Goal: Check status: Check status

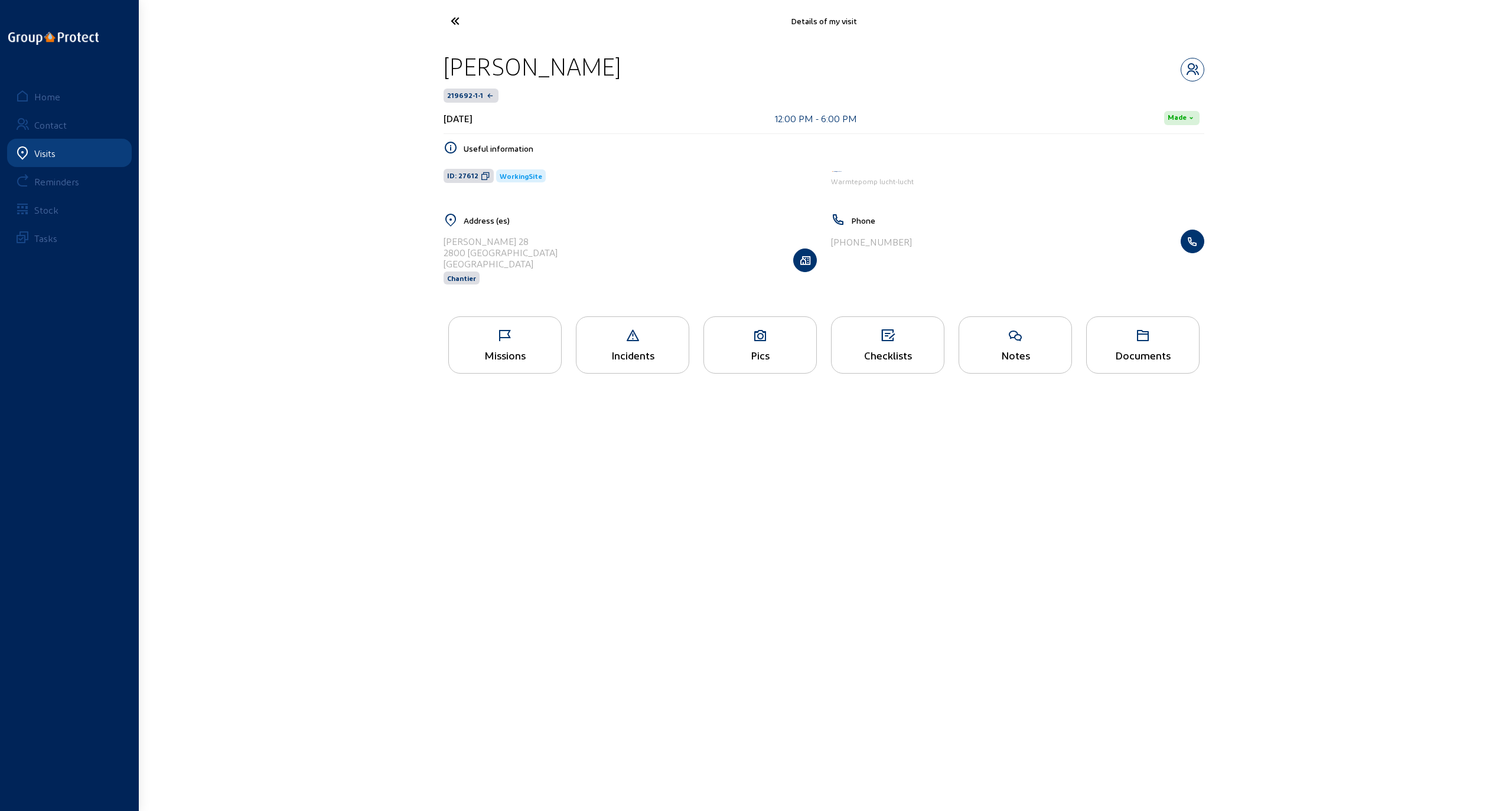
click at [822, 506] on main "Details of my visit Marc Vertessen 219692-1-1 August 7, 2025 12:00 PM - 6:00 PM…" at bounding box center [756, 388] width 1512 height 776
click at [456, 22] on icon at bounding box center [499, 21] width 108 height 21
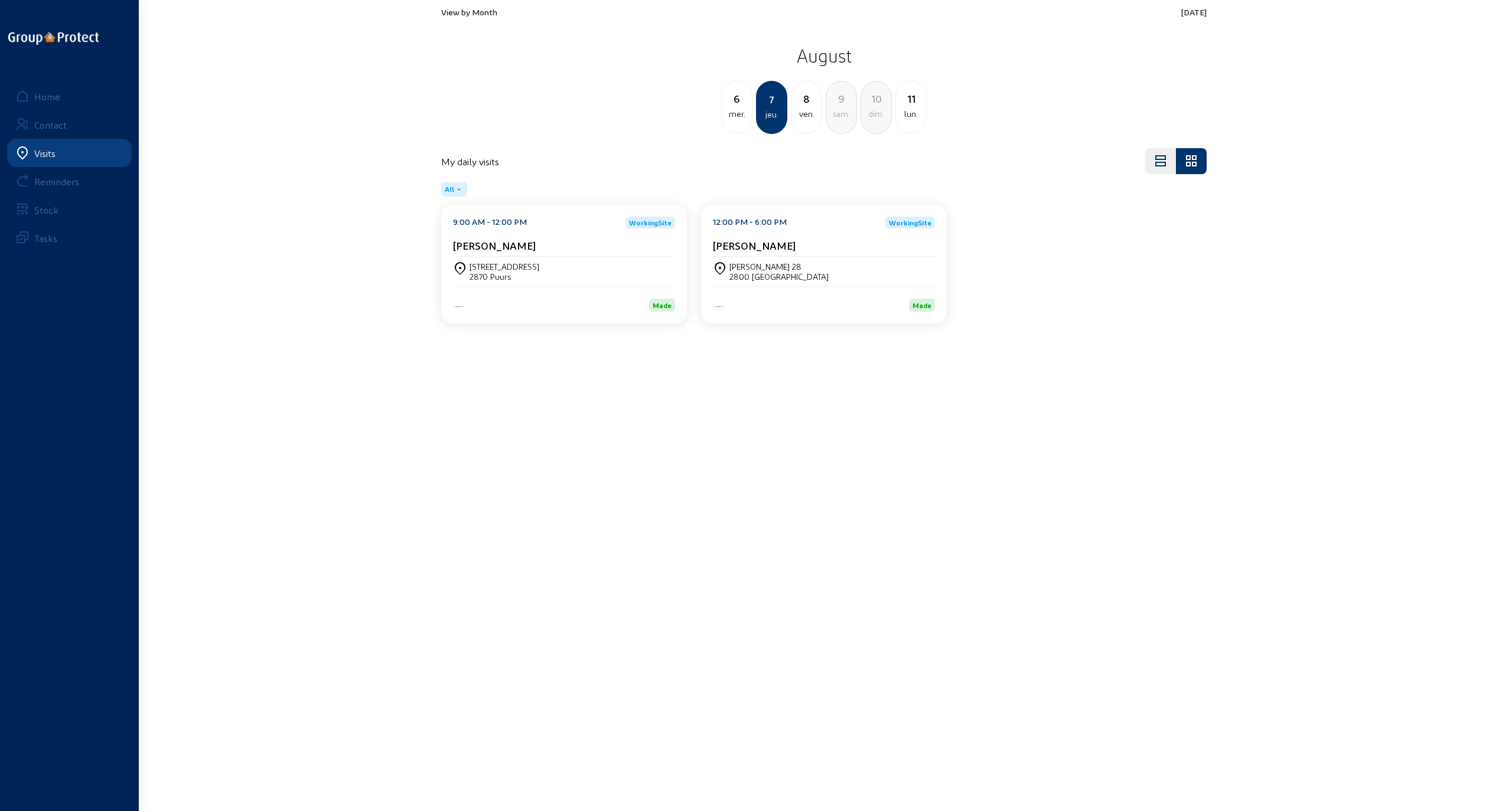
click at [468, 14] on span "View by Month" at bounding box center [469, 12] width 56 height 10
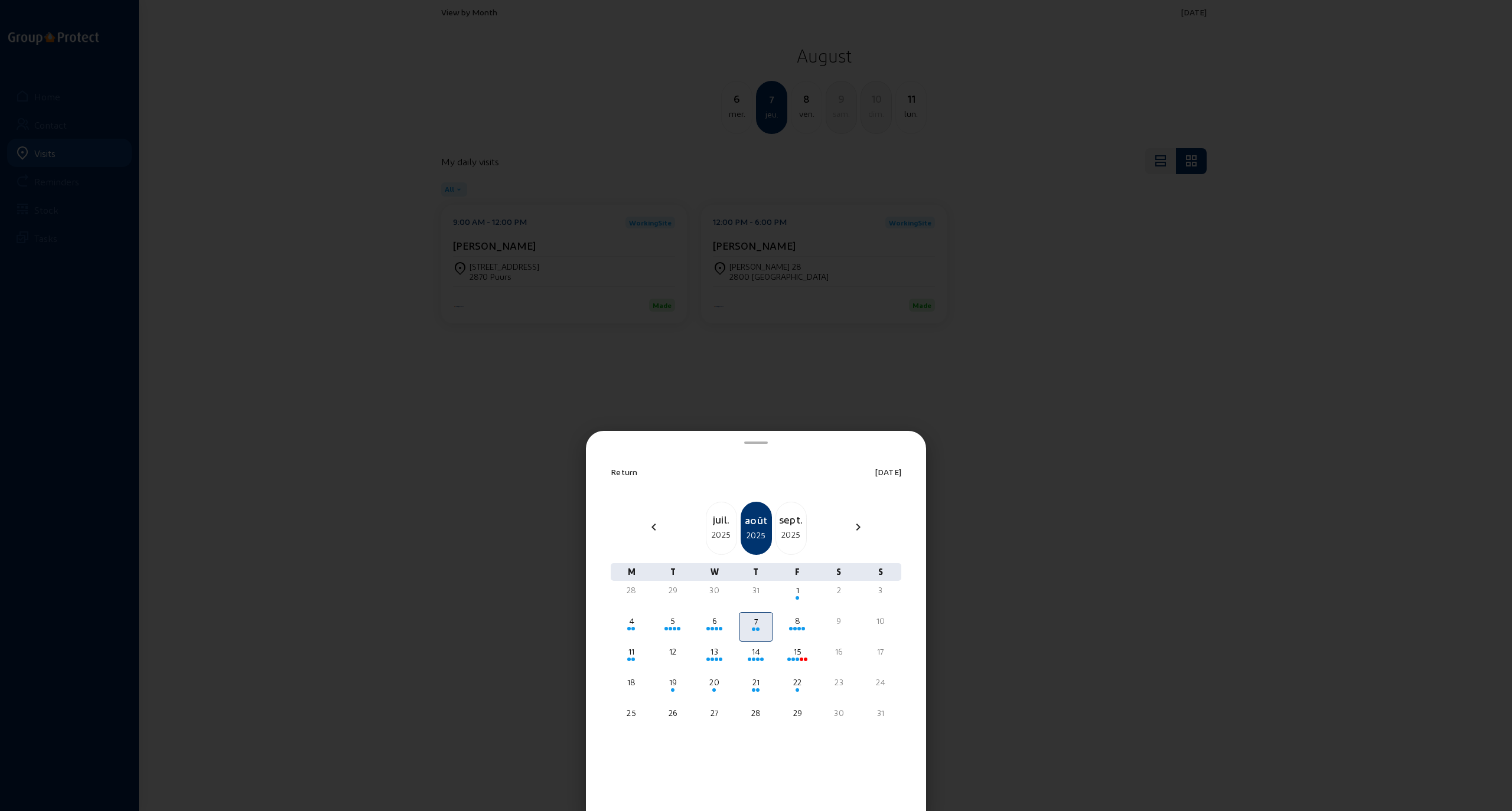
click at [788, 524] on div "sept." at bounding box center [791, 519] width 30 height 17
click at [789, 525] on div "oct." at bounding box center [791, 519] width 30 height 17
click at [790, 523] on div "nov." at bounding box center [791, 519] width 30 height 17
click at [822, 595] on div "1" at bounding box center [839, 590] width 32 height 12
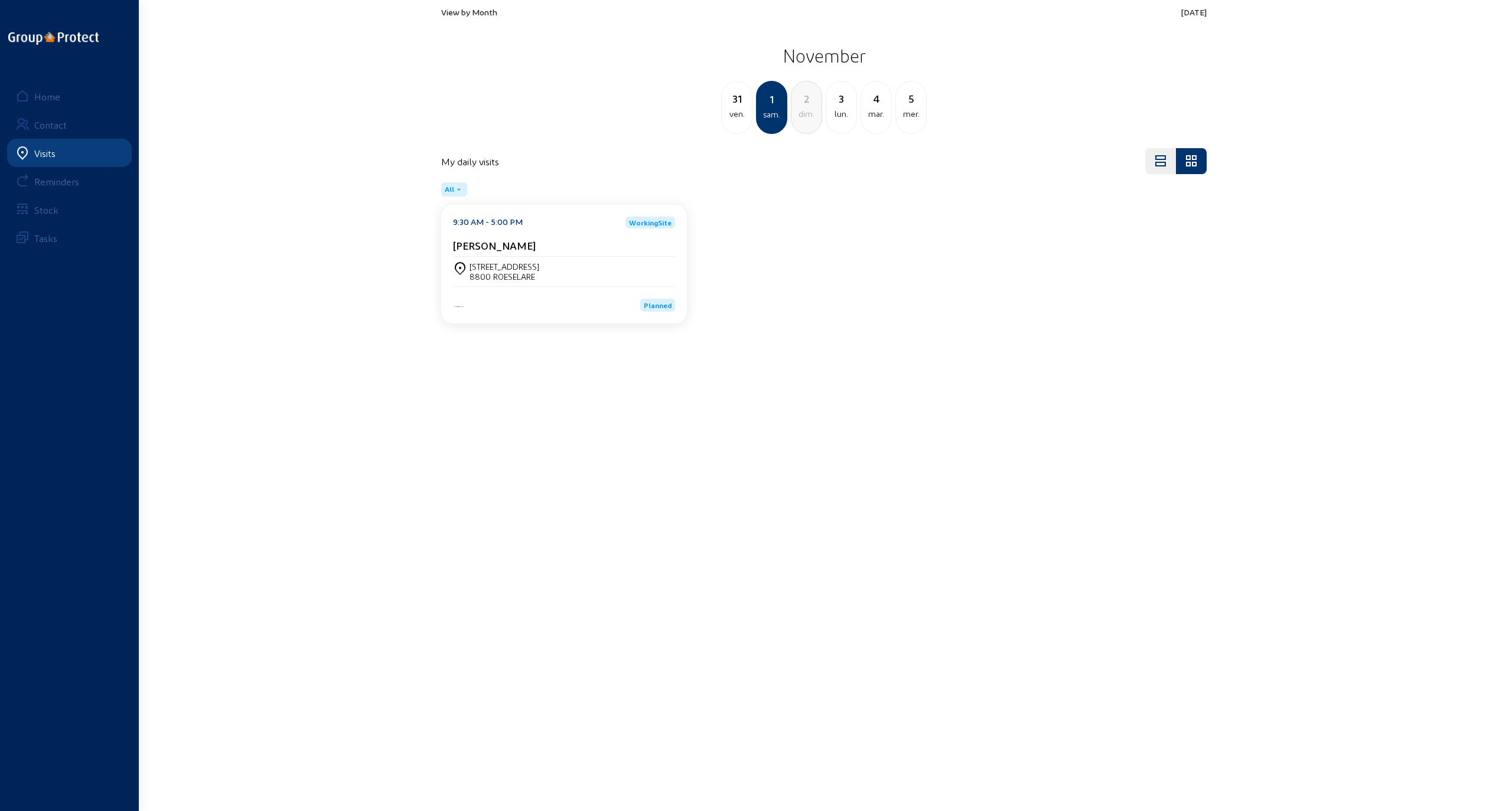
click at [527, 273] on div "8800 ROESELARE" at bounding box center [505, 277] width 70 height 10
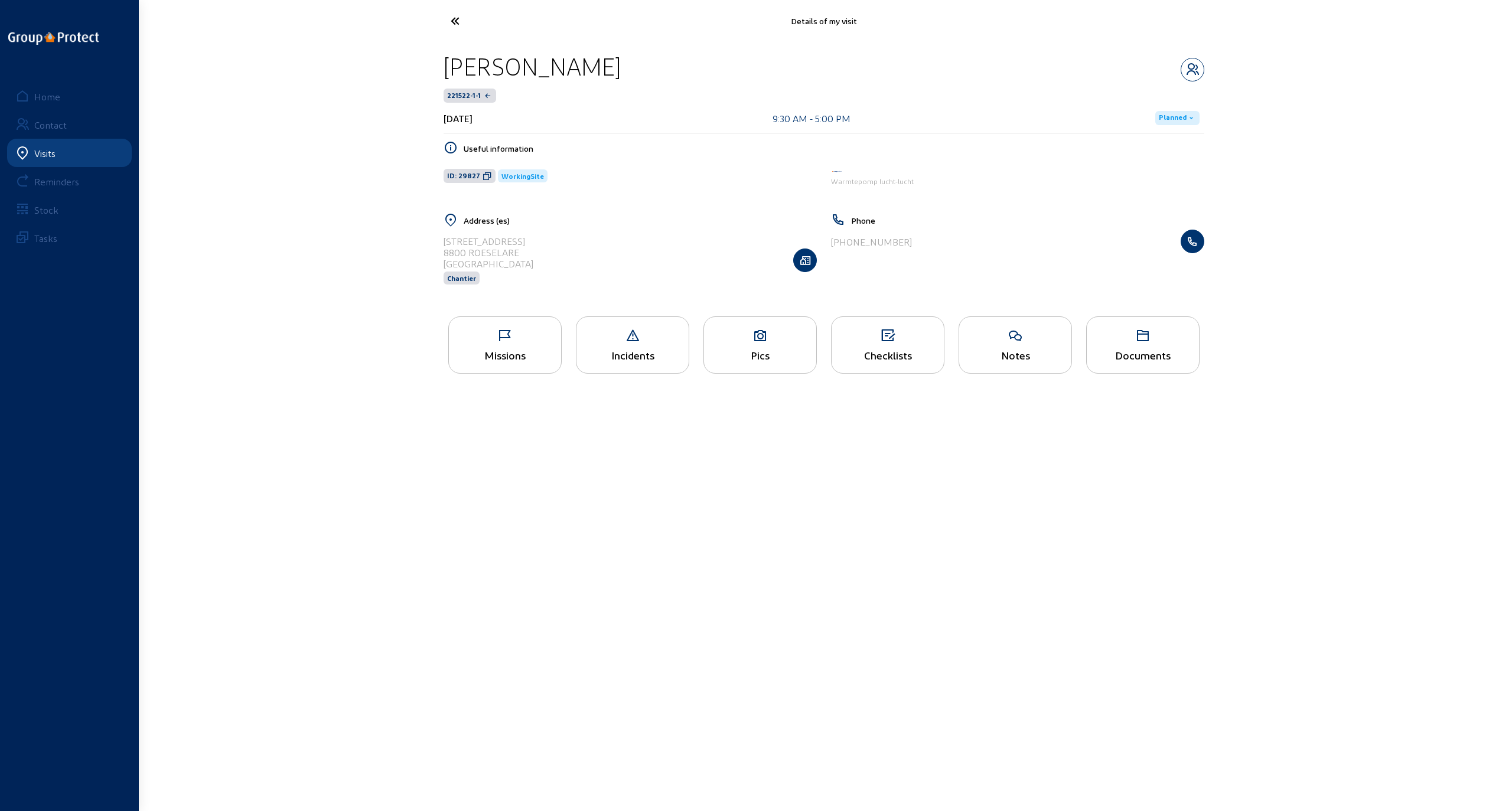
click at [511, 340] on icon at bounding box center [505, 335] width 112 height 14
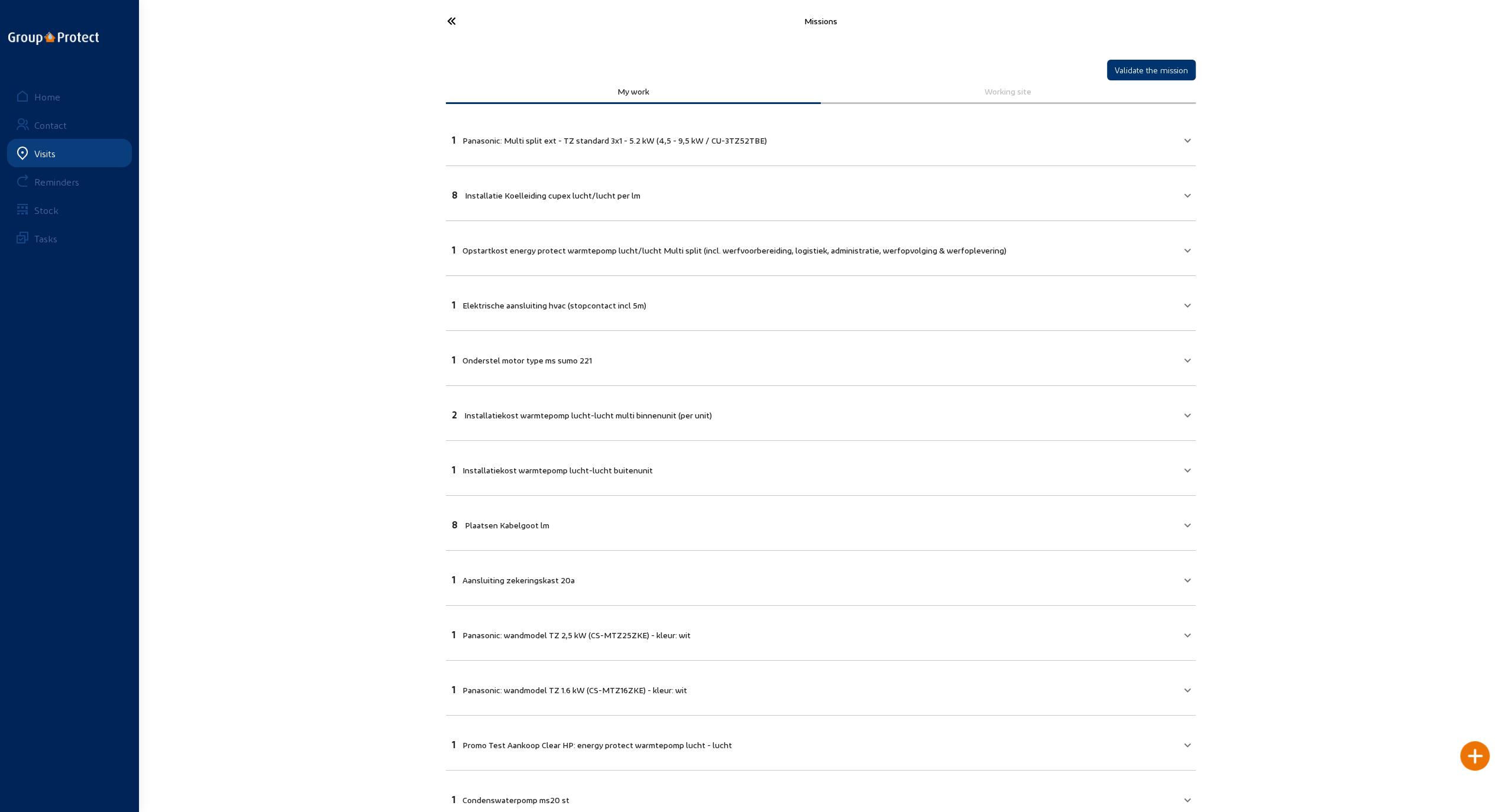
click at [449, 17] on icon at bounding box center [495, 21] width 109 height 21
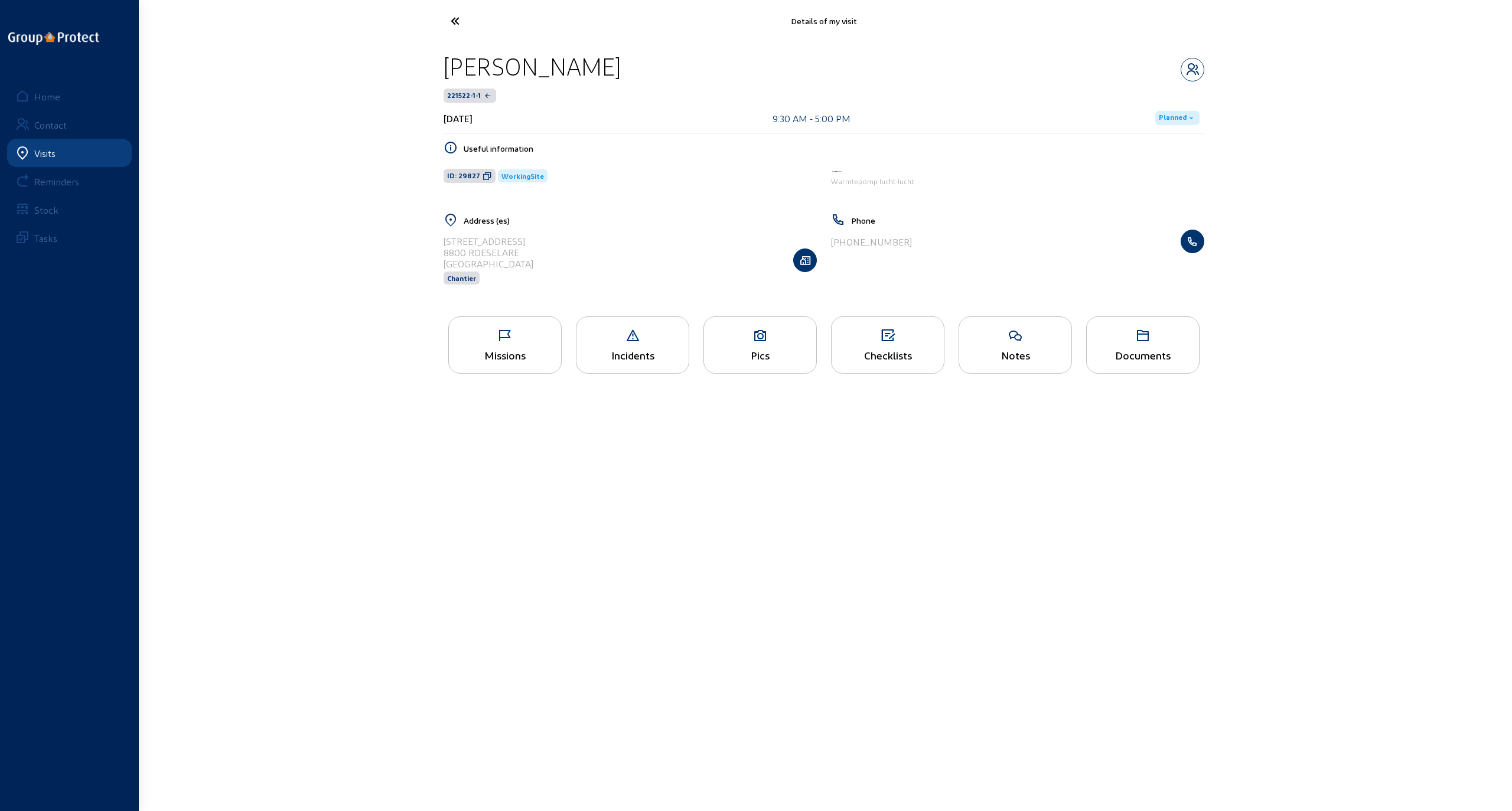
click at [743, 346] on div "Pics" at bounding box center [760, 345] width 113 height 58
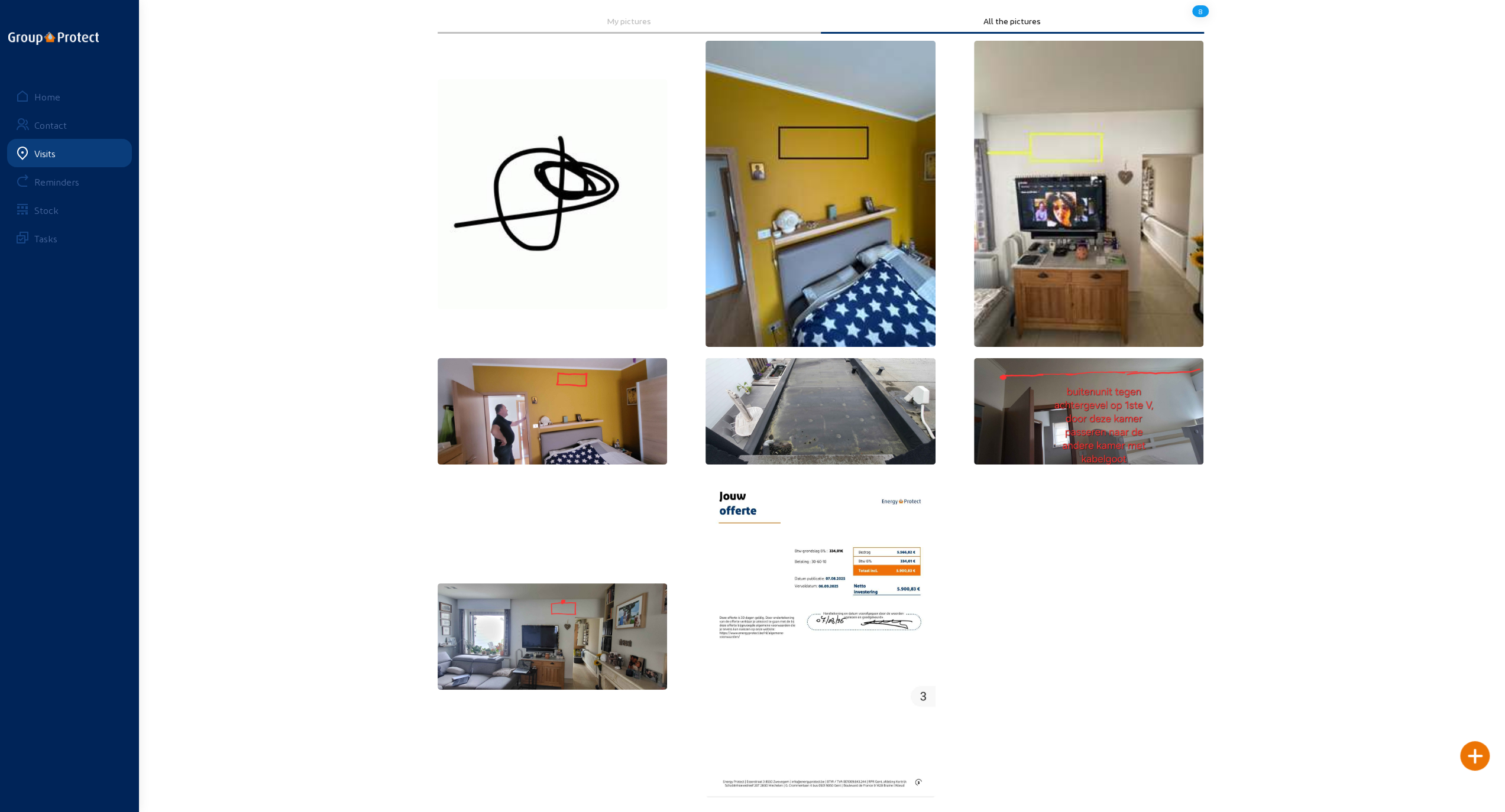
scroll to position [40, 0]
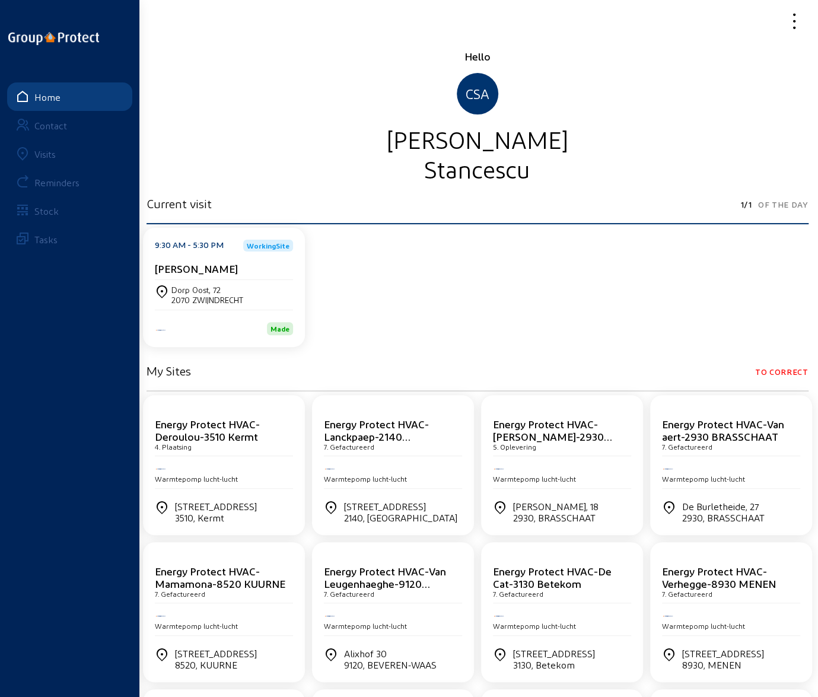
click at [33, 151] on link "Visits" at bounding box center [69, 153] width 125 height 28
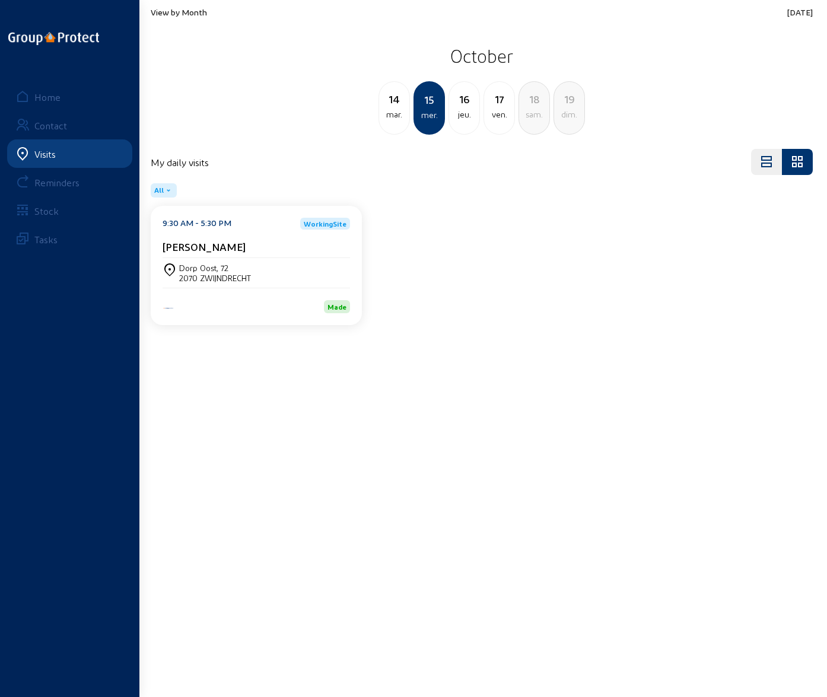
click at [464, 109] on div "jeu." at bounding box center [464, 114] width 30 height 14
click at [193, 273] on div "2382 Poppel" at bounding box center [214, 278] width 70 height 10
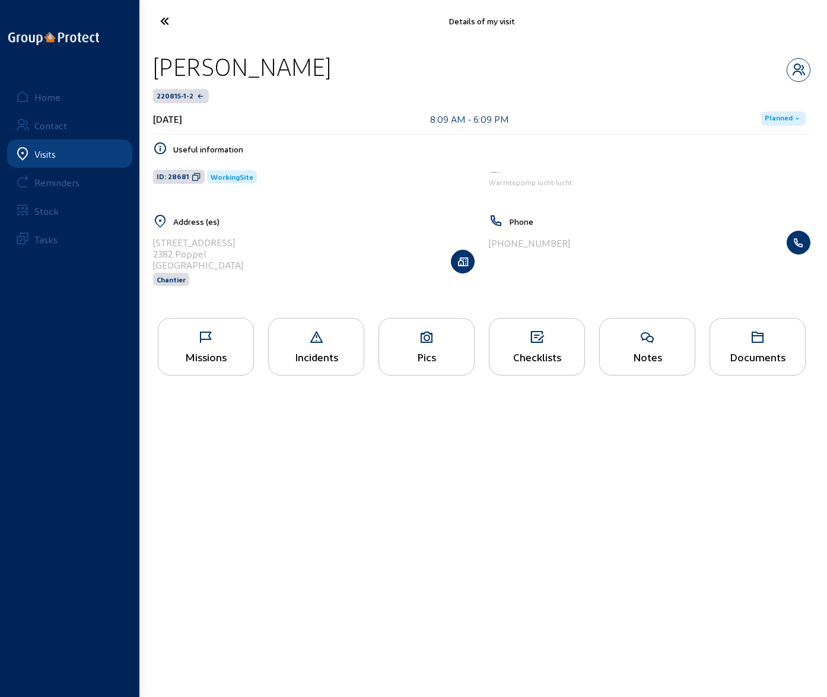
click at [186, 345] on div "Missions" at bounding box center [206, 347] width 96 height 58
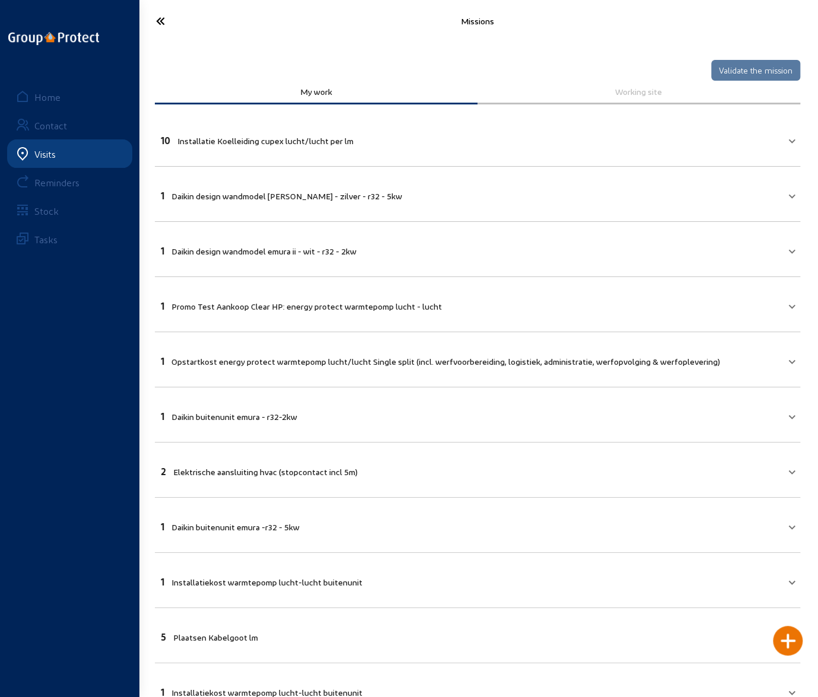
click at [159, 22] on icon at bounding box center [195, 21] width 91 height 21
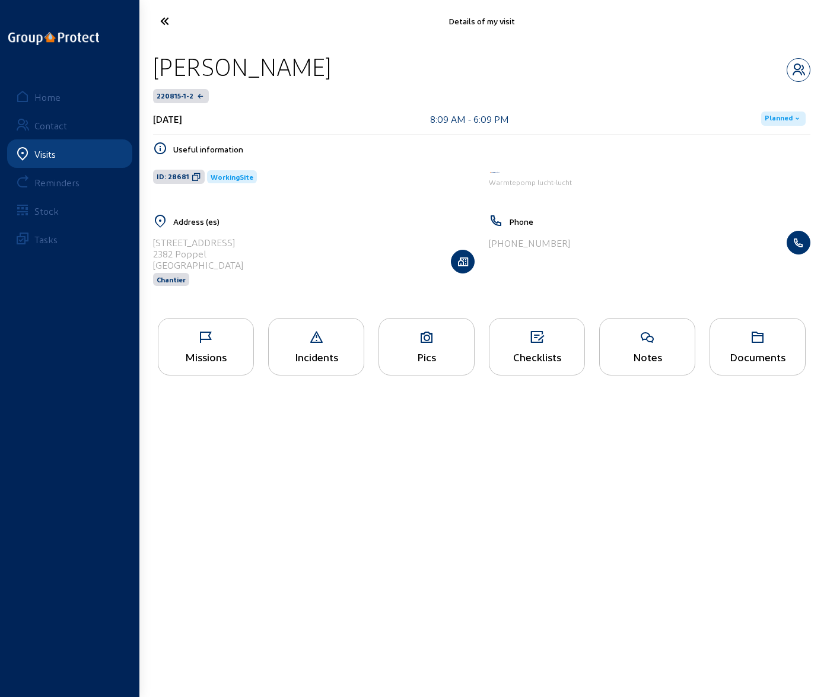
click at [412, 342] on icon at bounding box center [426, 337] width 95 height 14
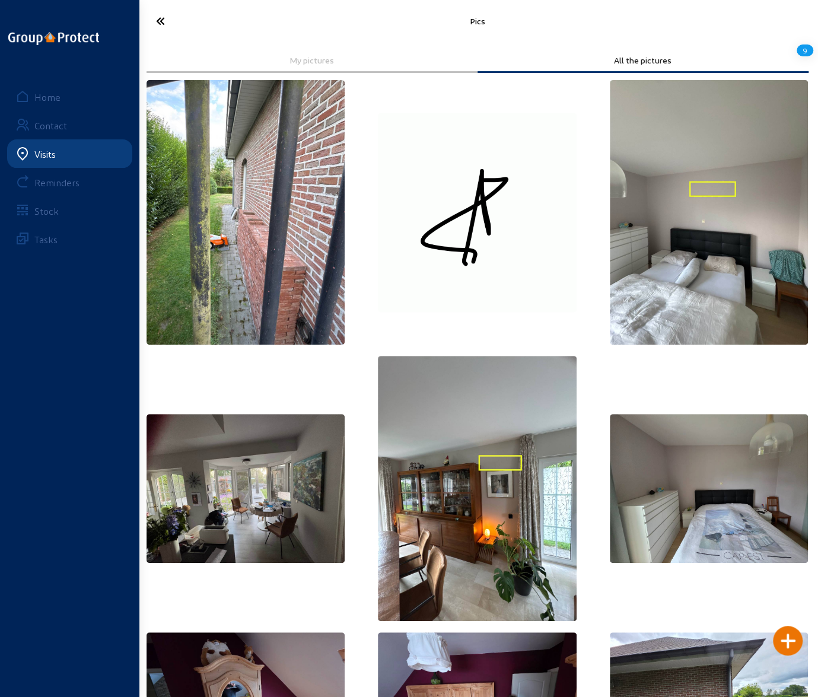
click at [159, 23] on icon at bounding box center [195, 21] width 91 height 21
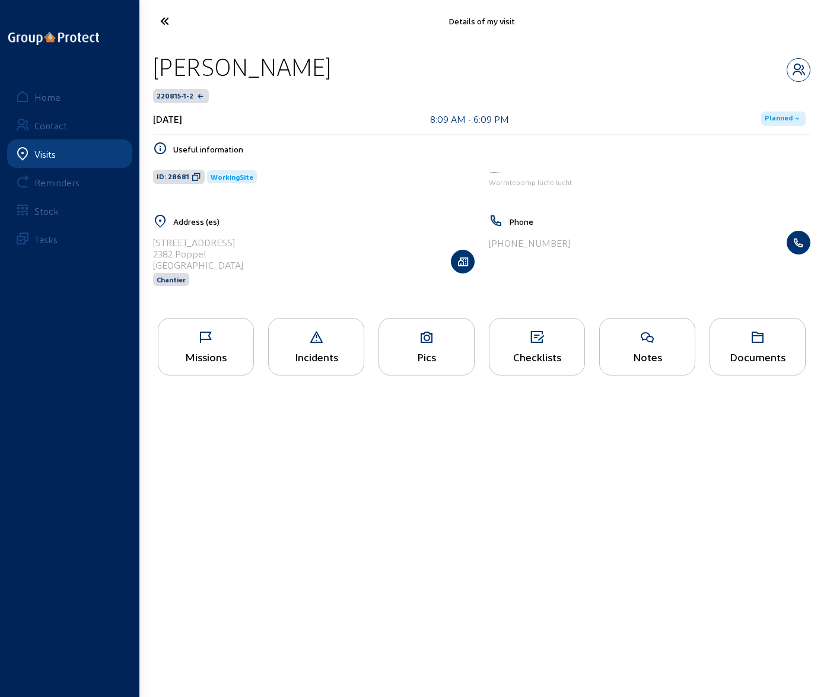
click at [443, 351] on div "Pics" at bounding box center [426, 357] width 95 height 12
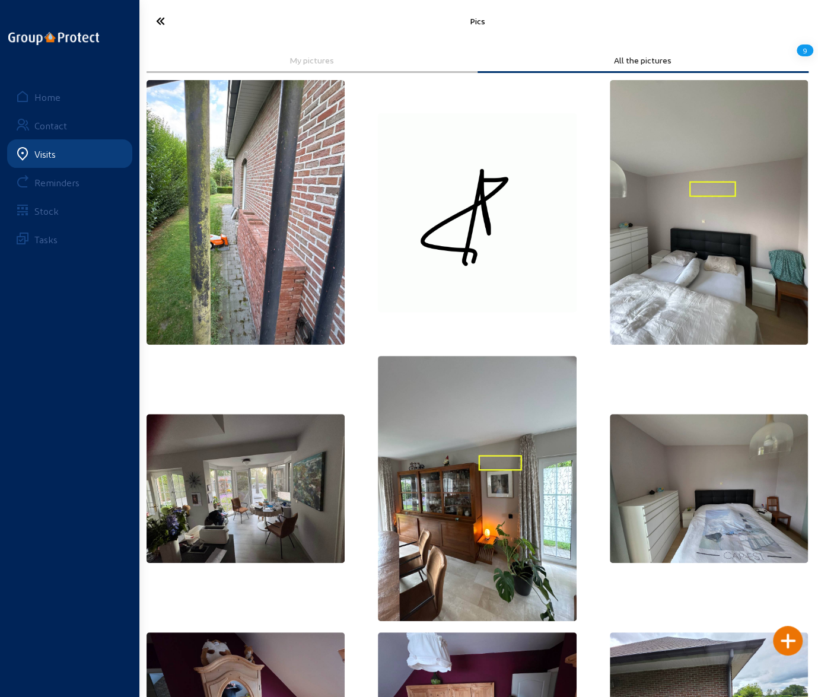
click at [158, 24] on icon at bounding box center [195, 21] width 91 height 21
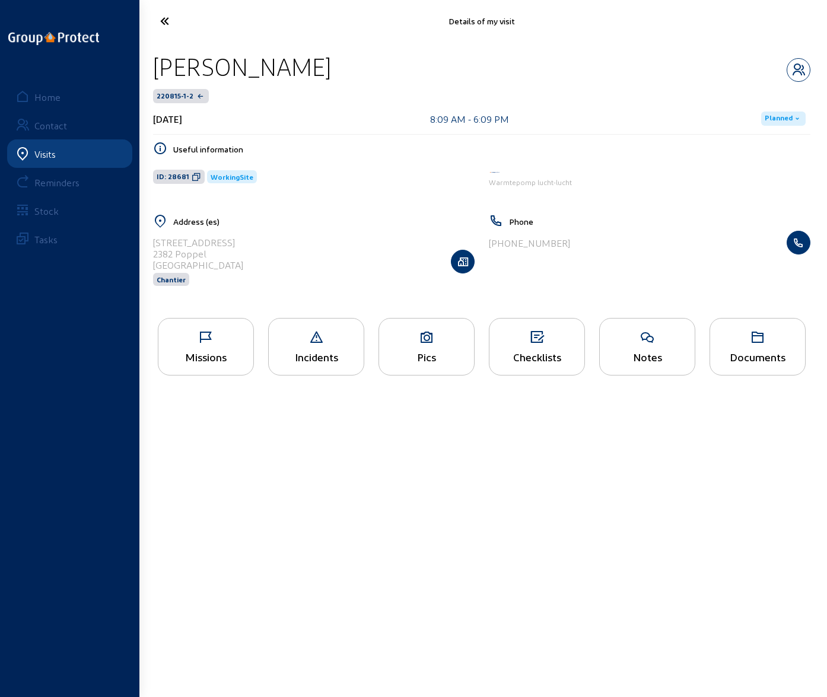
click at [542, 359] on div "Checklists" at bounding box center [536, 357] width 95 height 12
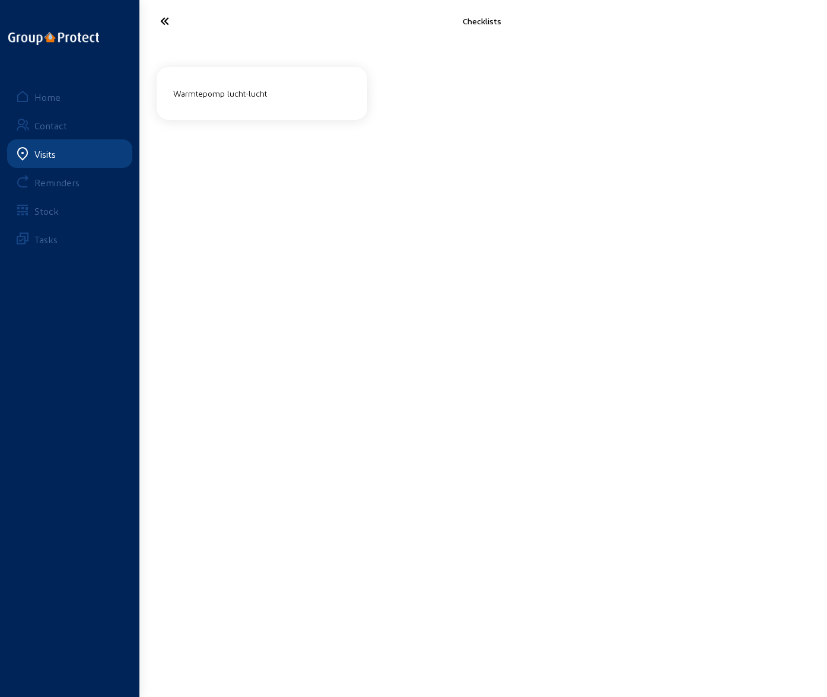
click at [227, 94] on div "Warmtepomp lucht-lucht" at bounding box center [262, 94] width 187 height 20
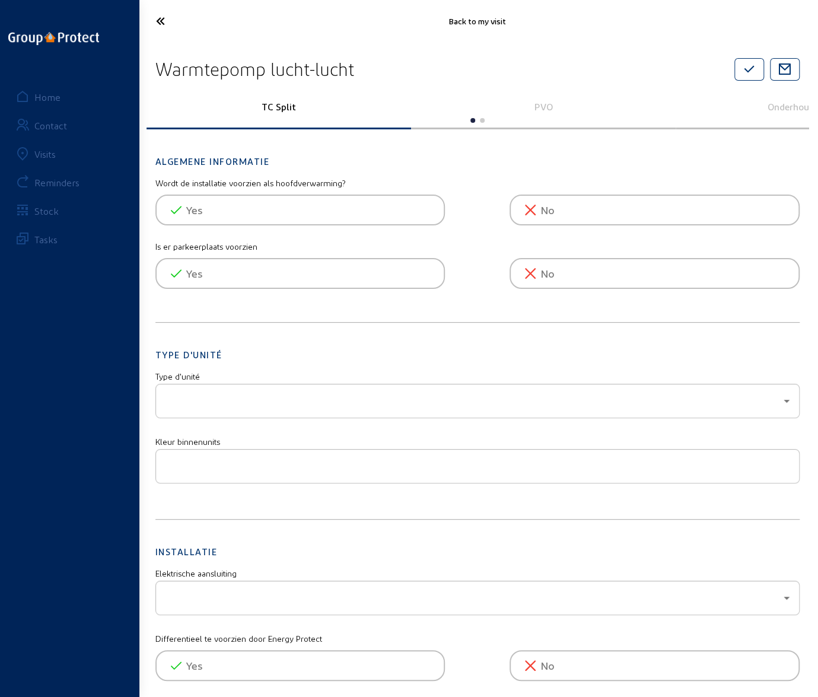
click at [163, 20] on icon at bounding box center [195, 21] width 91 height 21
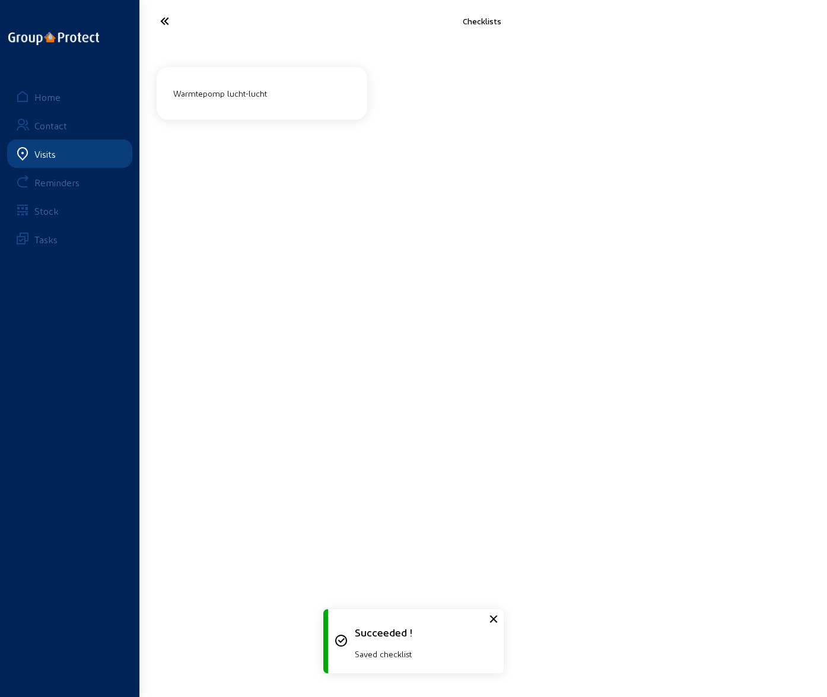
click at [163, 20] on icon at bounding box center [199, 21] width 91 height 21
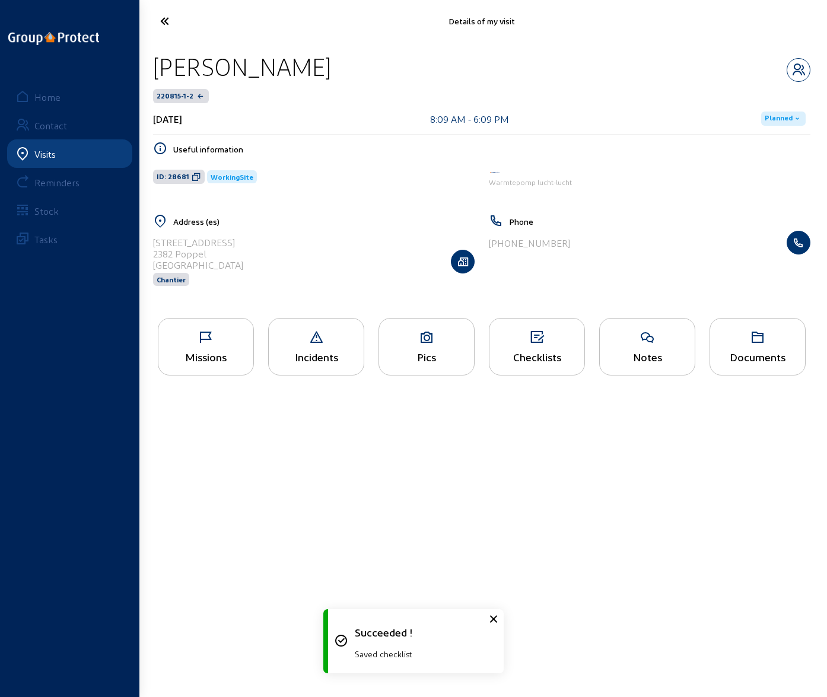
click at [165, 21] on icon at bounding box center [199, 21] width 91 height 21
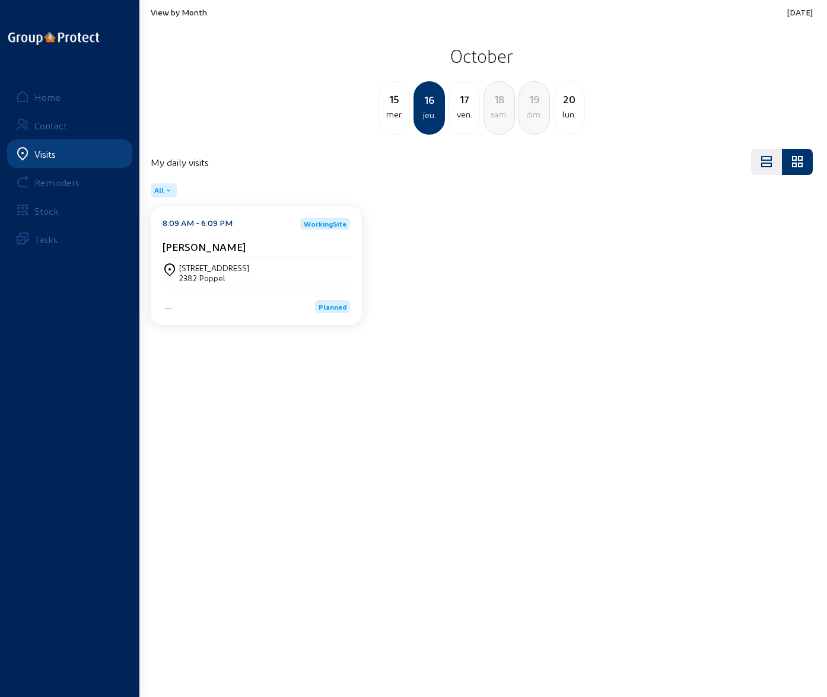
click at [208, 275] on div "2382 Poppel" at bounding box center [214, 278] width 70 height 10
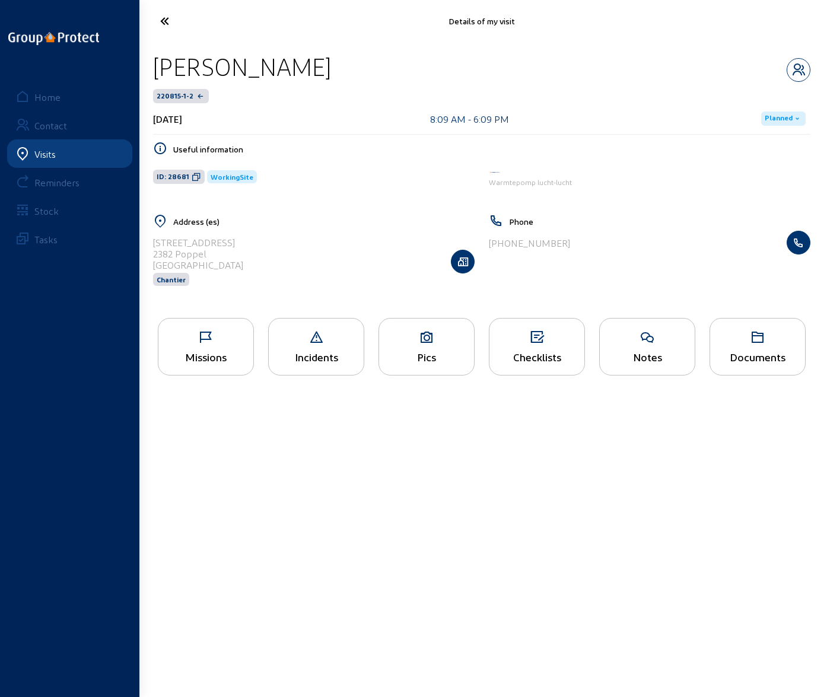
click at [203, 344] on div "Missions" at bounding box center [206, 347] width 96 height 58
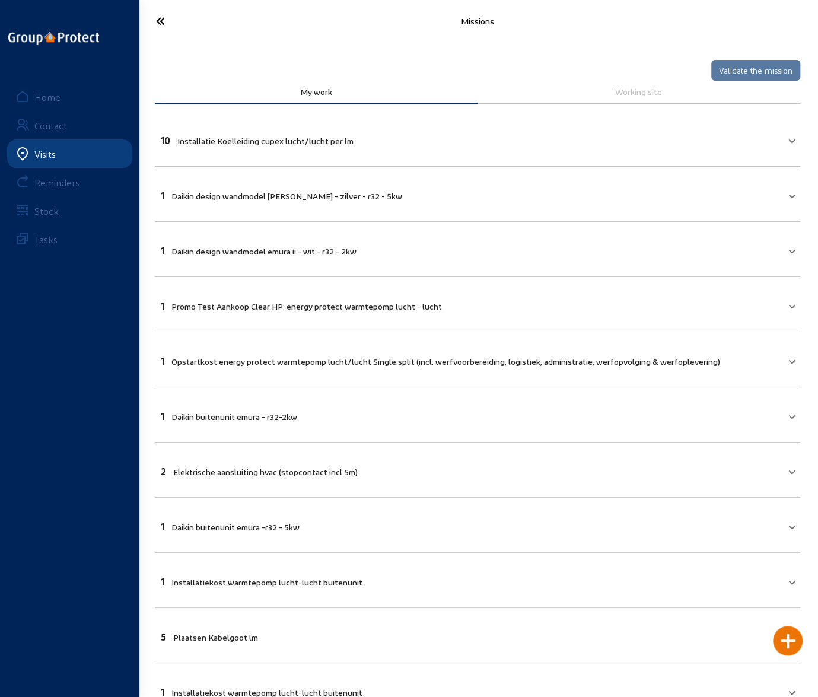
click at [160, 18] on icon at bounding box center [195, 21] width 91 height 21
